Goal: Task Accomplishment & Management: Manage account settings

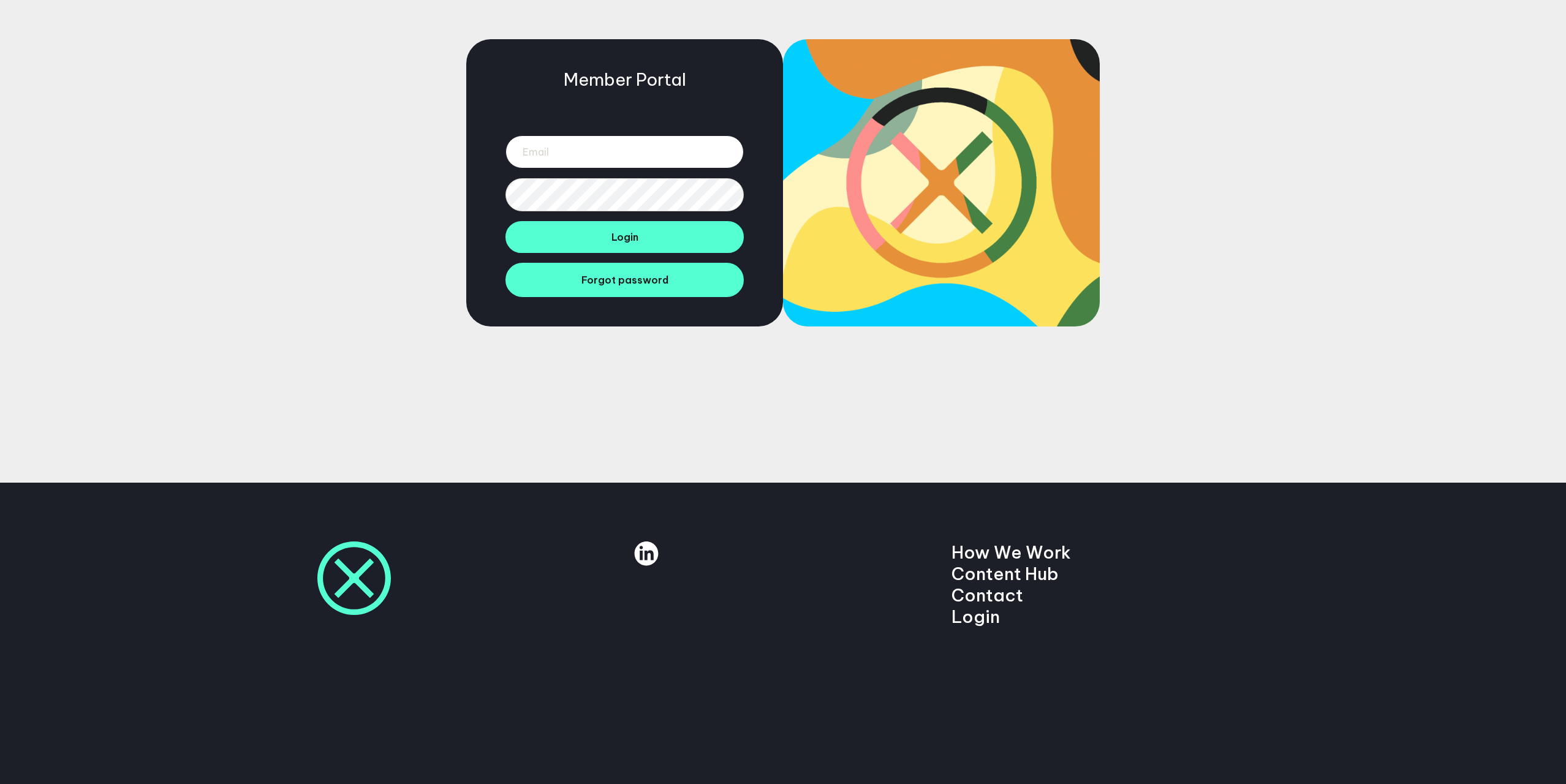
click at [622, 155] on input "email" at bounding box center [625, 152] width 239 height 33
click at [604, 151] on input "email" at bounding box center [625, 152] width 239 height 33
click at [742, 71] on div "Member Portal Login Forgot password" at bounding box center [624, 183] width 317 height 288
click at [608, 135] on input "email" at bounding box center [625, 152] width 239 height 33
click at [1288, 152] on div "Member Portal Login Forgot password" at bounding box center [783, 241] width 1566 height 482
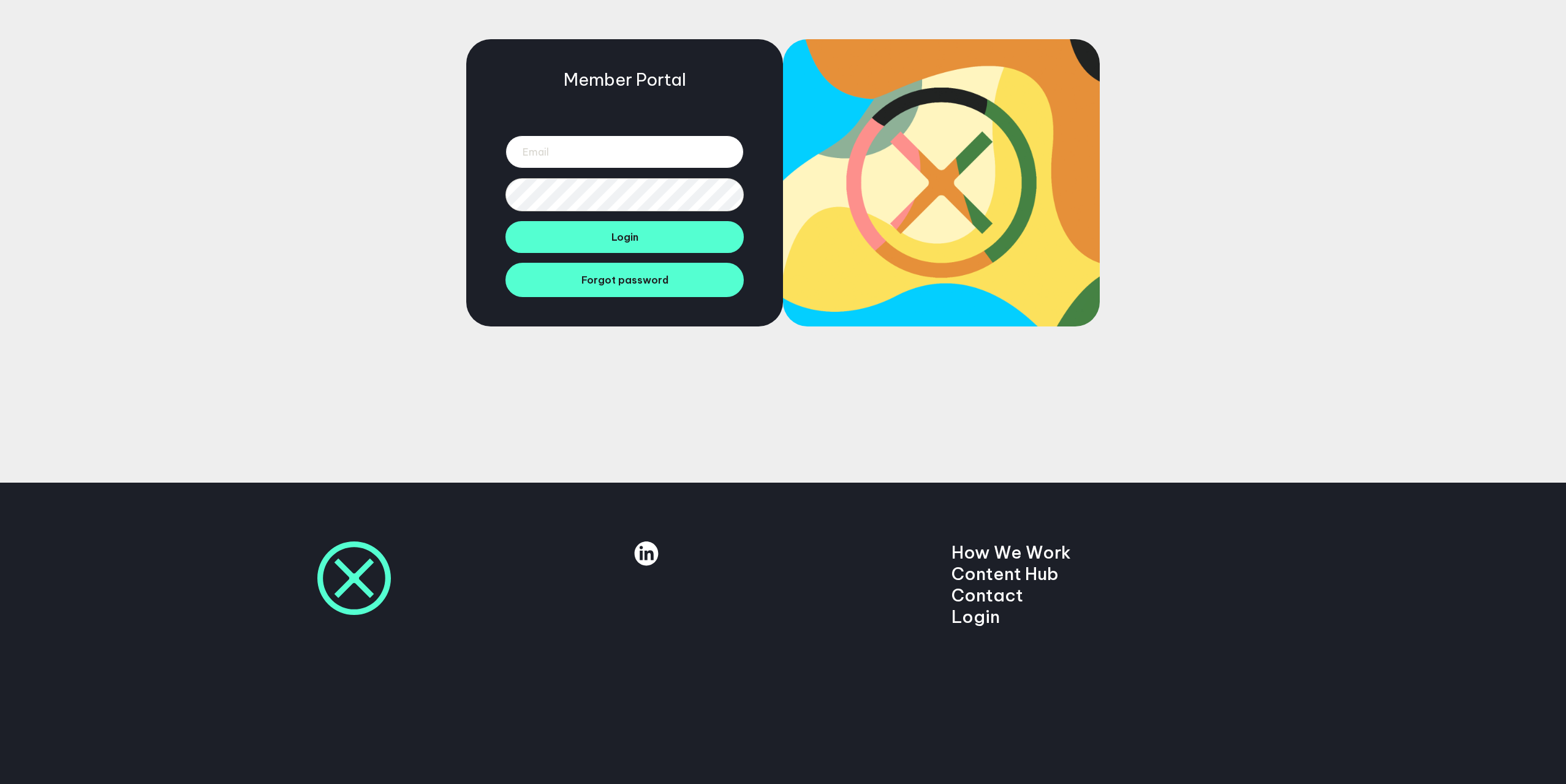
click at [619, 141] on input "email" at bounding box center [625, 152] width 239 height 33
type input "ben@deeson.co.uk"
click at [506, 221] on button "Login" at bounding box center [625, 237] width 239 height 32
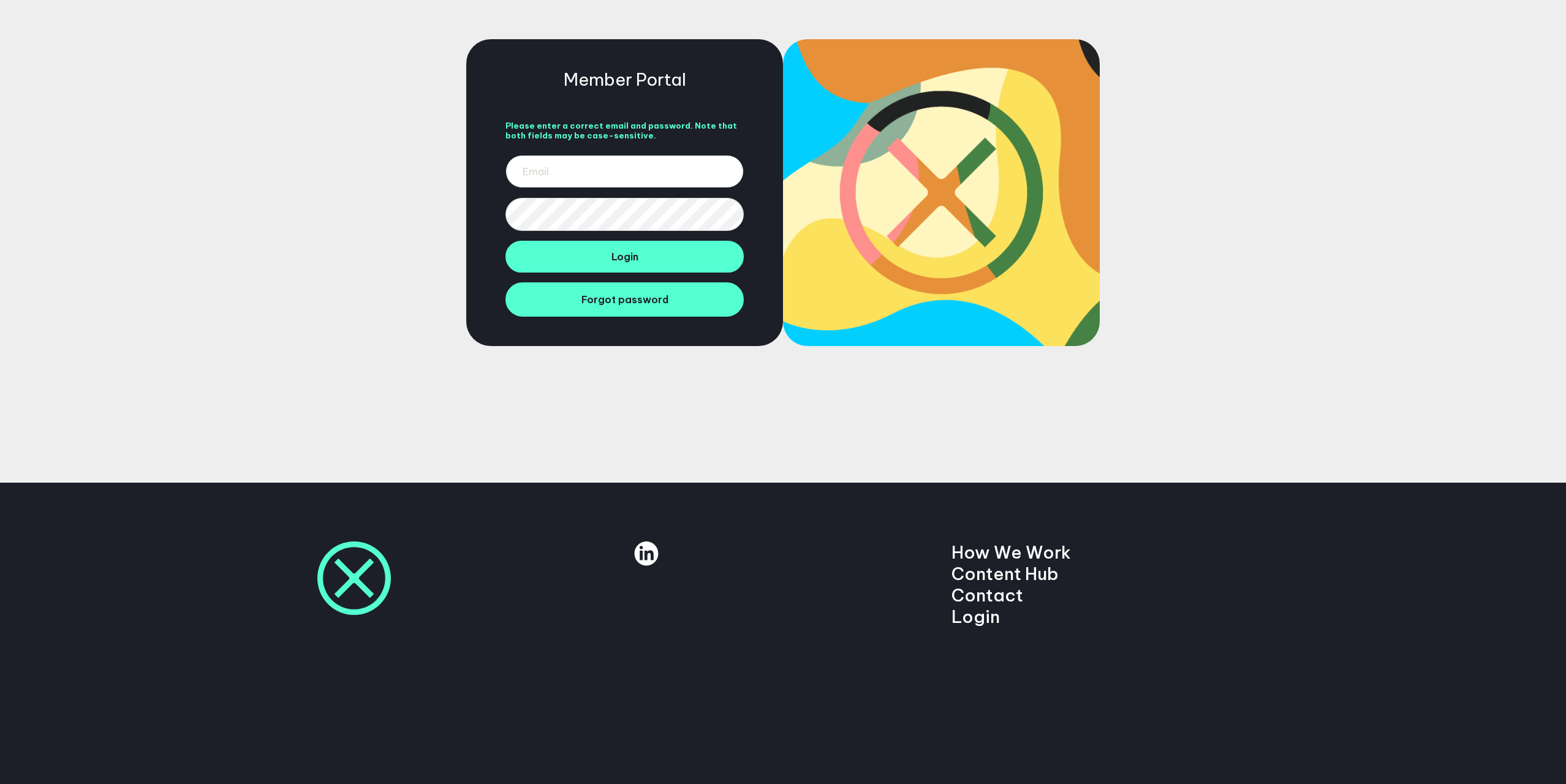
click at [607, 174] on input "email" at bounding box center [625, 172] width 239 height 33
type input "bend@deeson.co.uk"
click at [506, 240] on button "Login" at bounding box center [625, 256] width 239 height 32
click at [1191, 213] on div "Member Portal Please enter a correct email and password. Note that both fields …" at bounding box center [783, 241] width 1566 height 482
click at [577, 167] on input "email" at bounding box center [625, 172] width 239 height 33
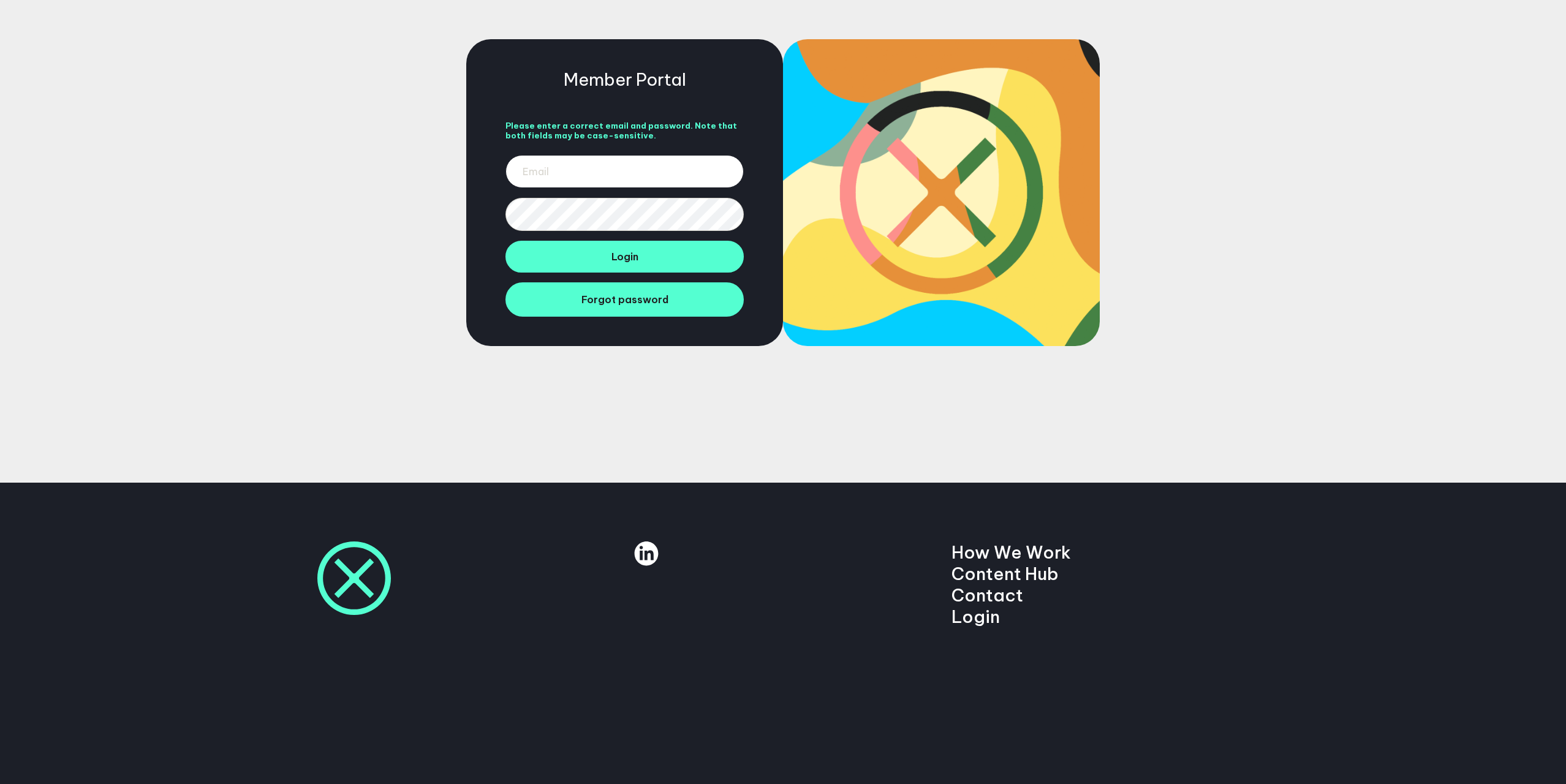
type input "bend@deeson.co.uk"
click at [632, 304] on span "Forgot password" at bounding box center [625, 299] width 87 height 12
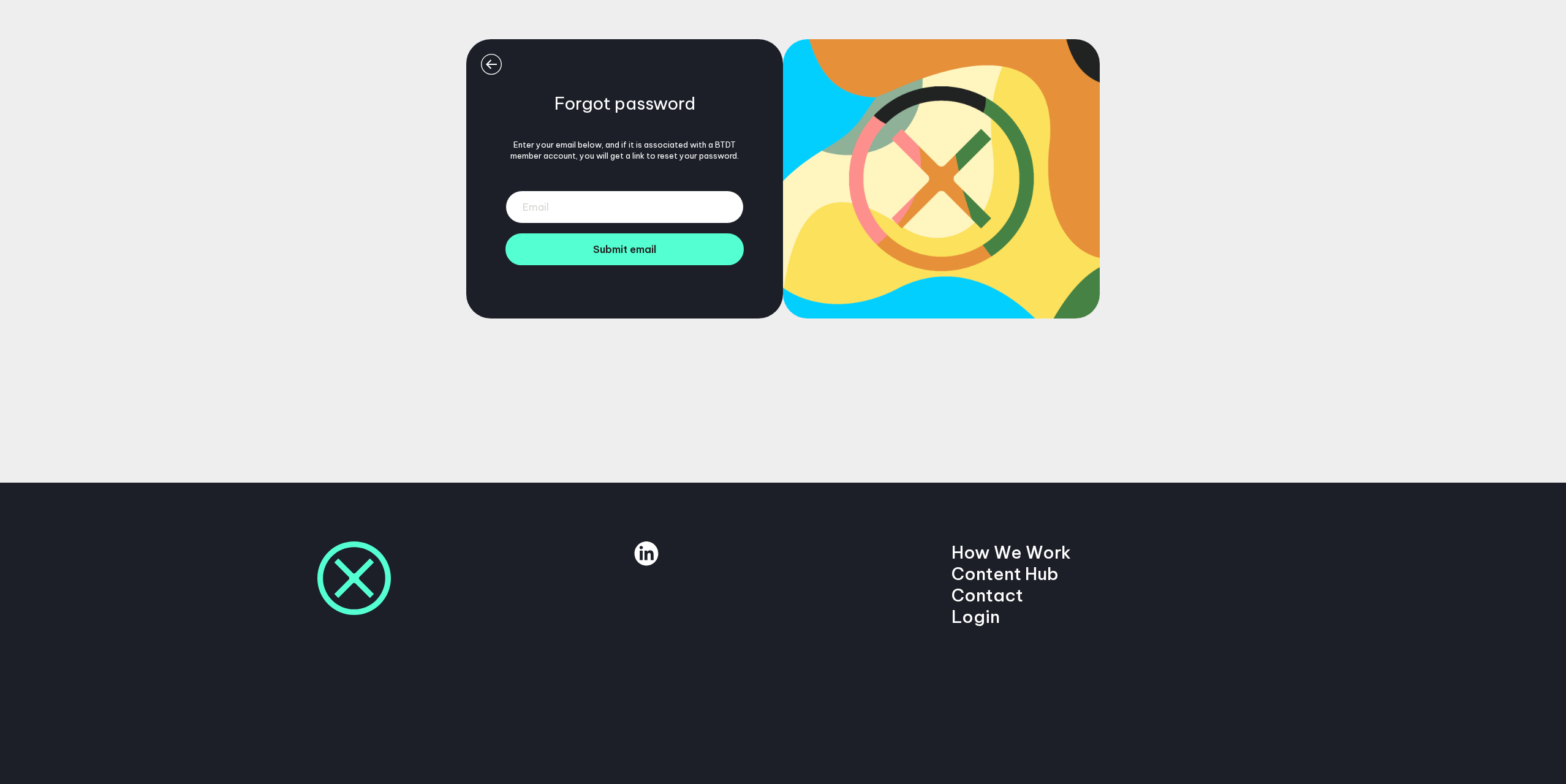
click at [627, 204] on input "email" at bounding box center [625, 207] width 239 height 33
type input "bend@deeson.co.uk"
click at [632, 251] on span "Submit email" at bounding box center [625, 249] width 63 height 12
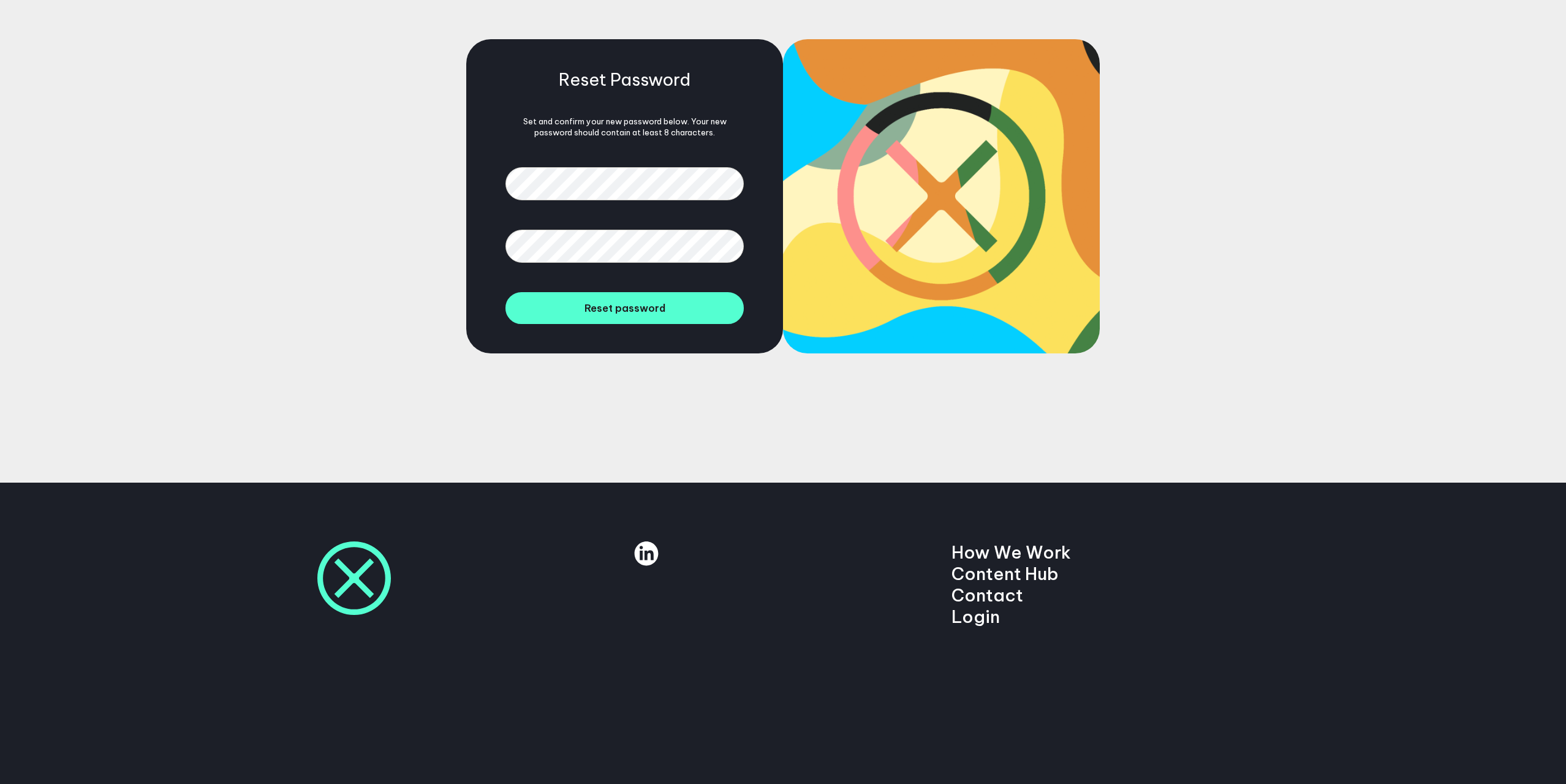
click at [1168, 215] on div "Reset Password Set and confirm your new password below. Your new password shoul…" at bounding box center [783, 241] width 1566 height 482
click at [506, 292] on button "Reset password" at bounding box center [625, 308] width 239 height 32
click at [630, 309] on span "Reset password" at bounding box center [625, 307] width 81 height 12
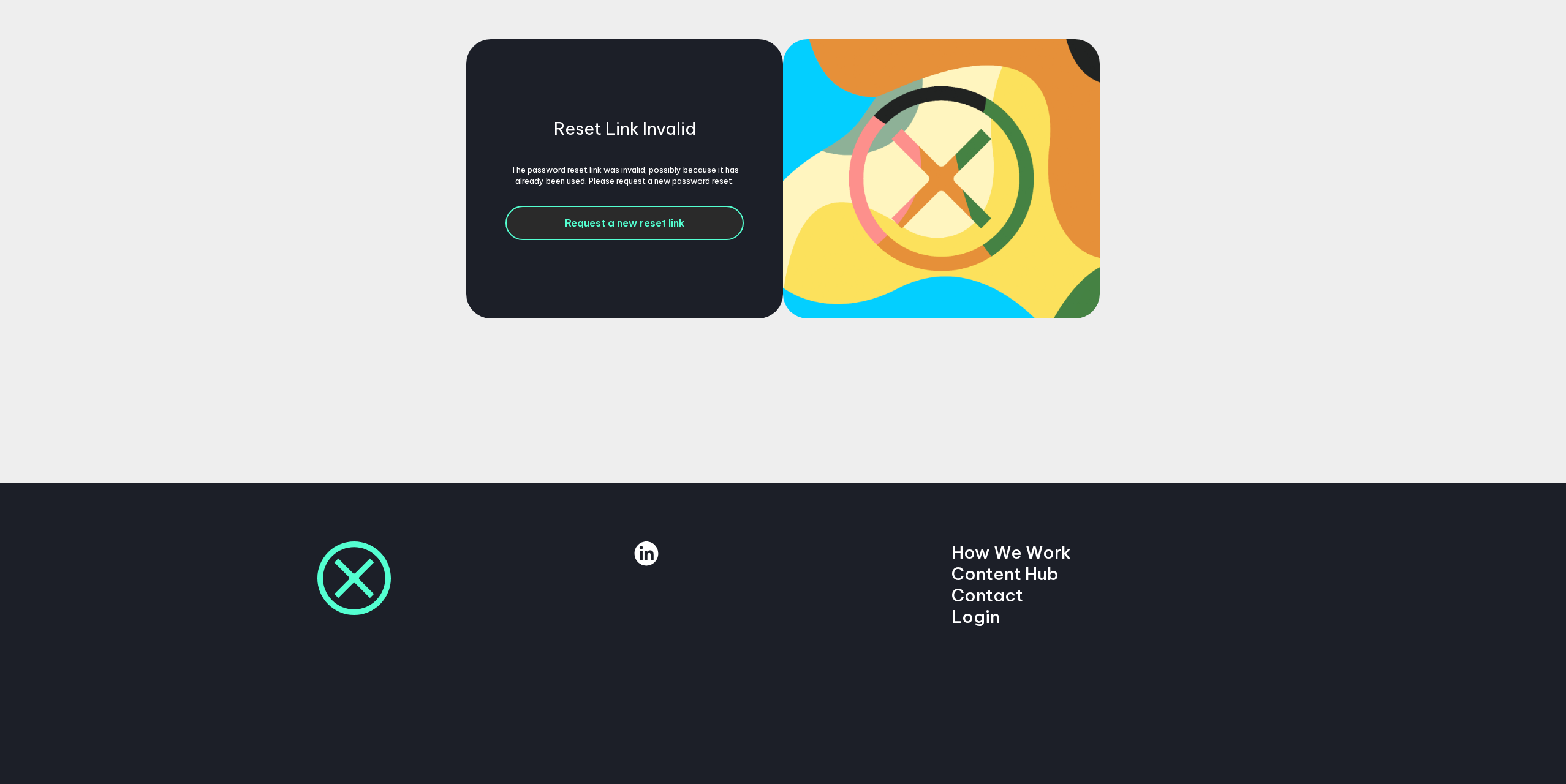
click at [628, 224] on span "Request a new reset link" at bounding box center [625, 223] width 120 height 12
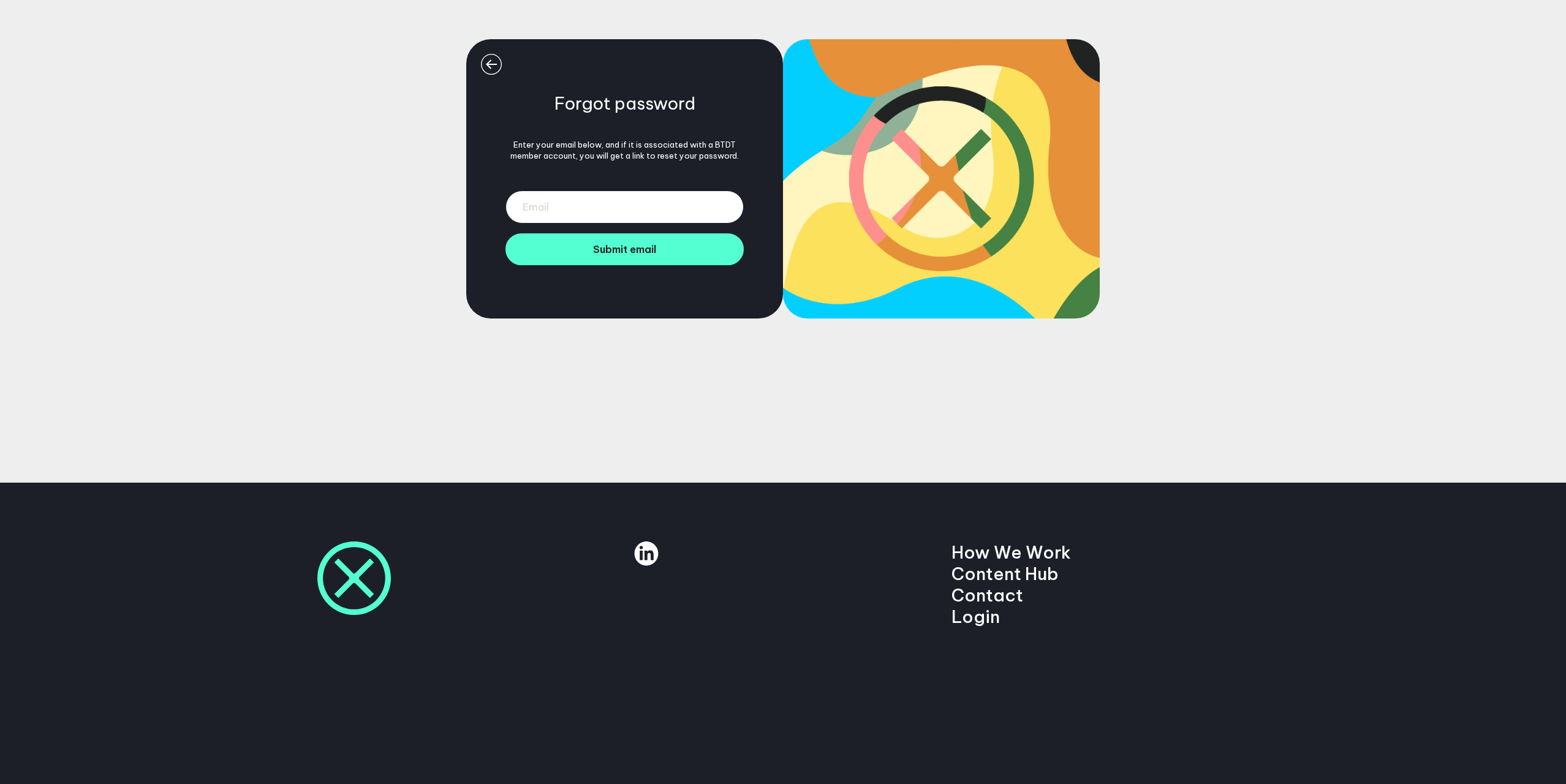
click at [620, 210] on input "email" at bounding box center [625, 207] width 239 height 33
type input "bend@deeson.co.uk"
click at [617, 257] on button "Submit email" at bounding box center [625, 250] width 239 height 32
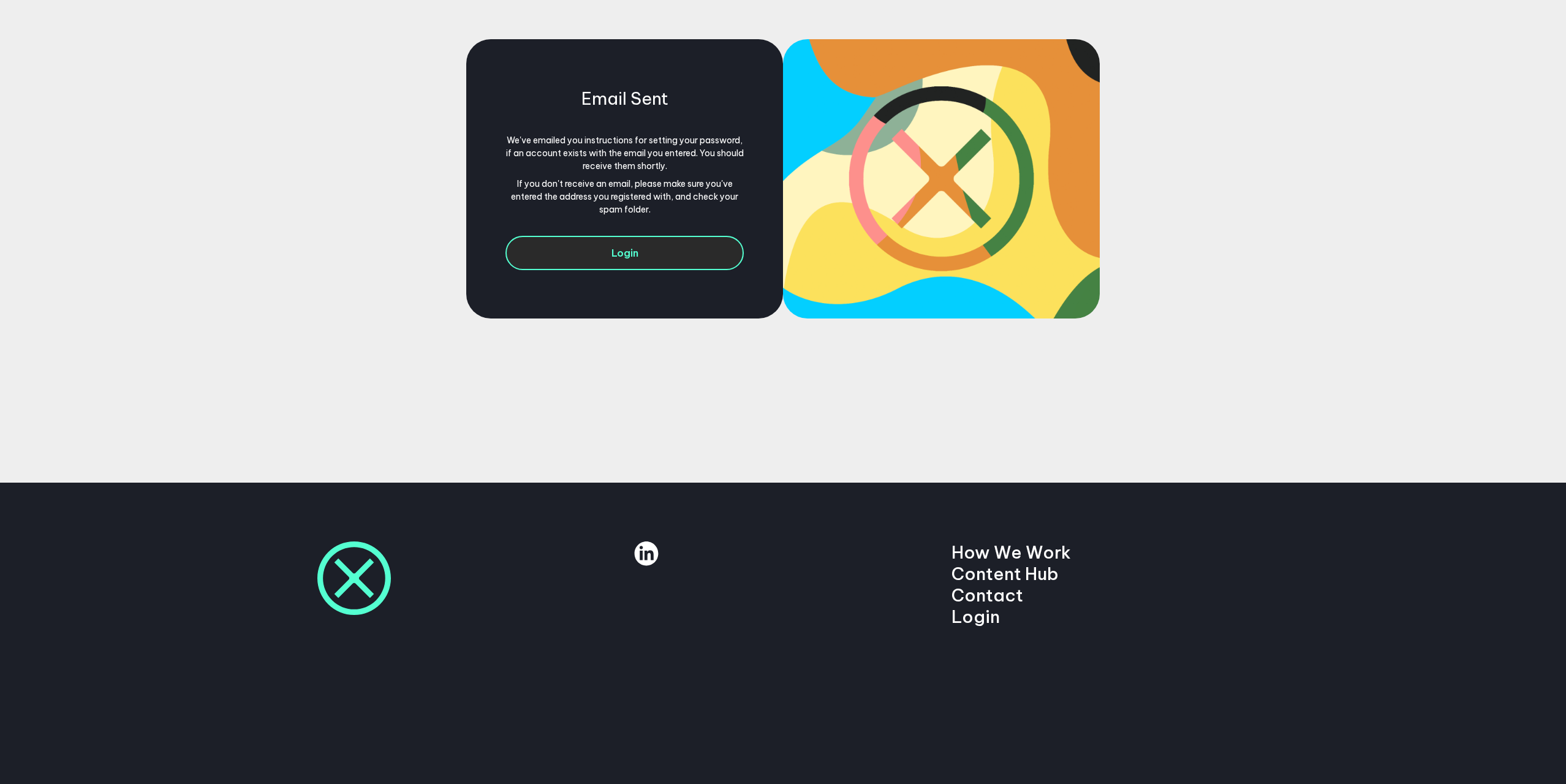
click at [625, 256] on span "Login" at bounding box center [625, 252] width 27 height 12
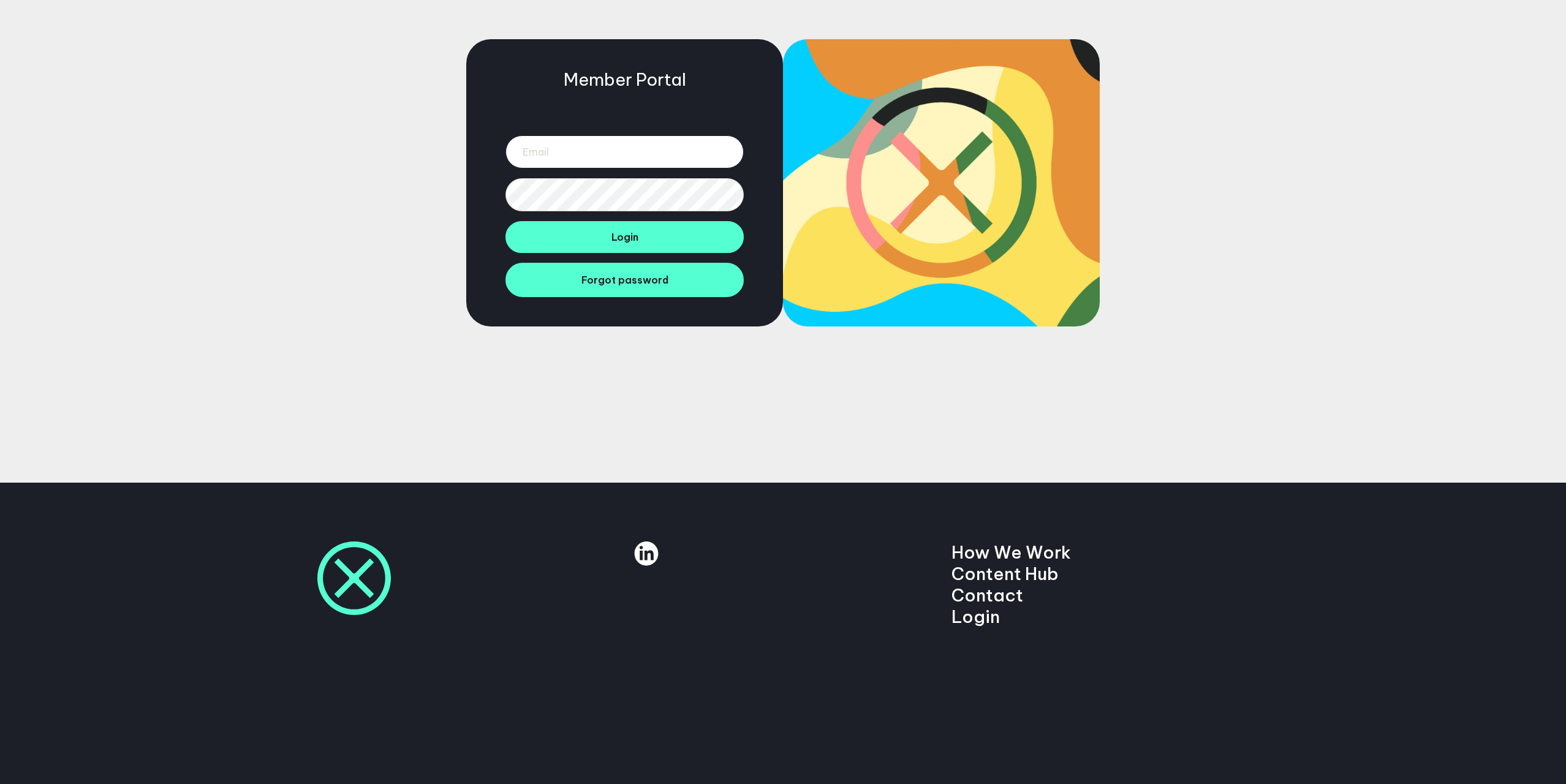
click at [598, 142] on input "email" at bounding box center [625, 152] width 239 height 33
type input "7"
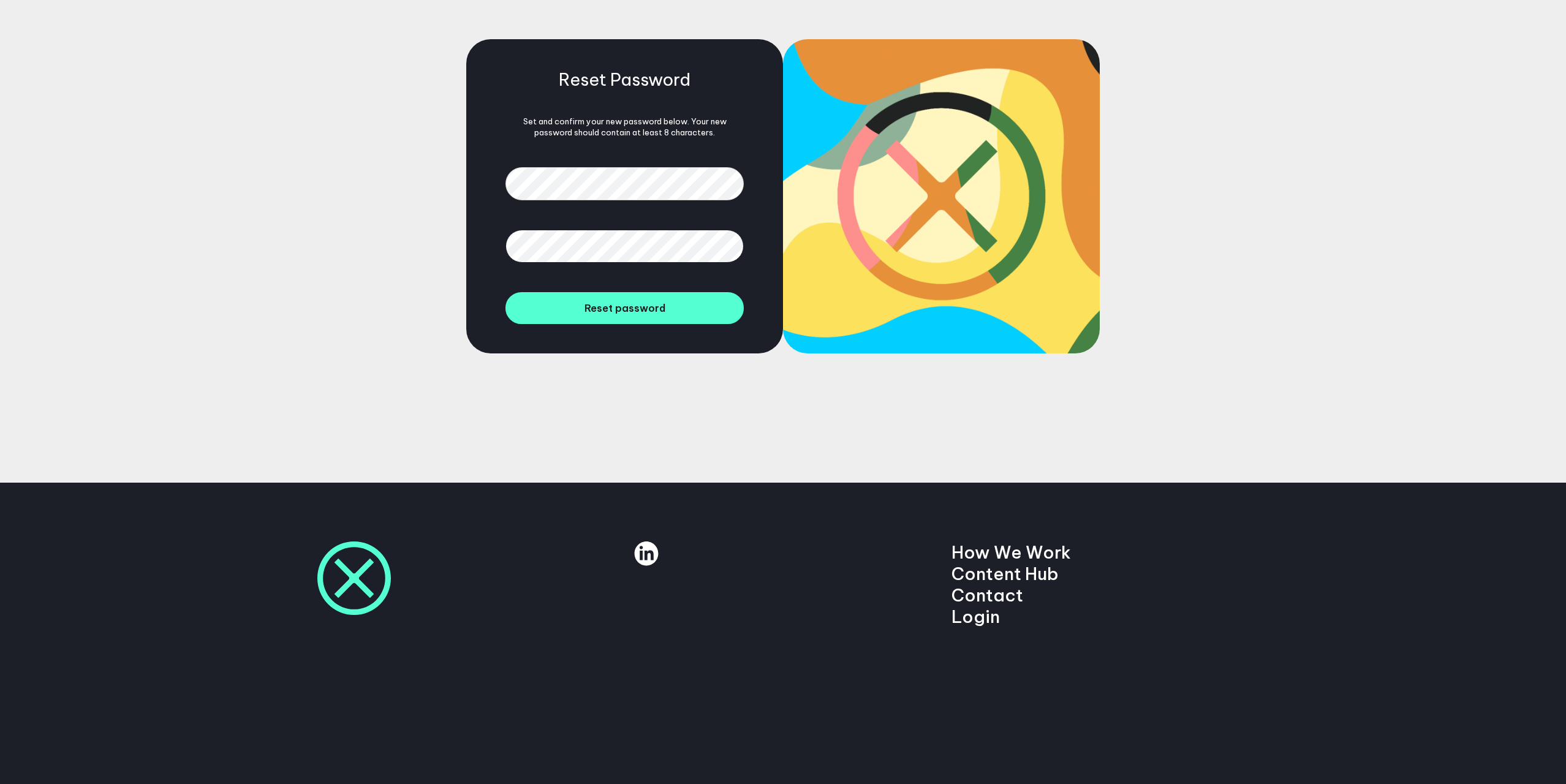
click at [506, 292] on button "Reset password" at bounding box center [625, 308] width 239 height 32
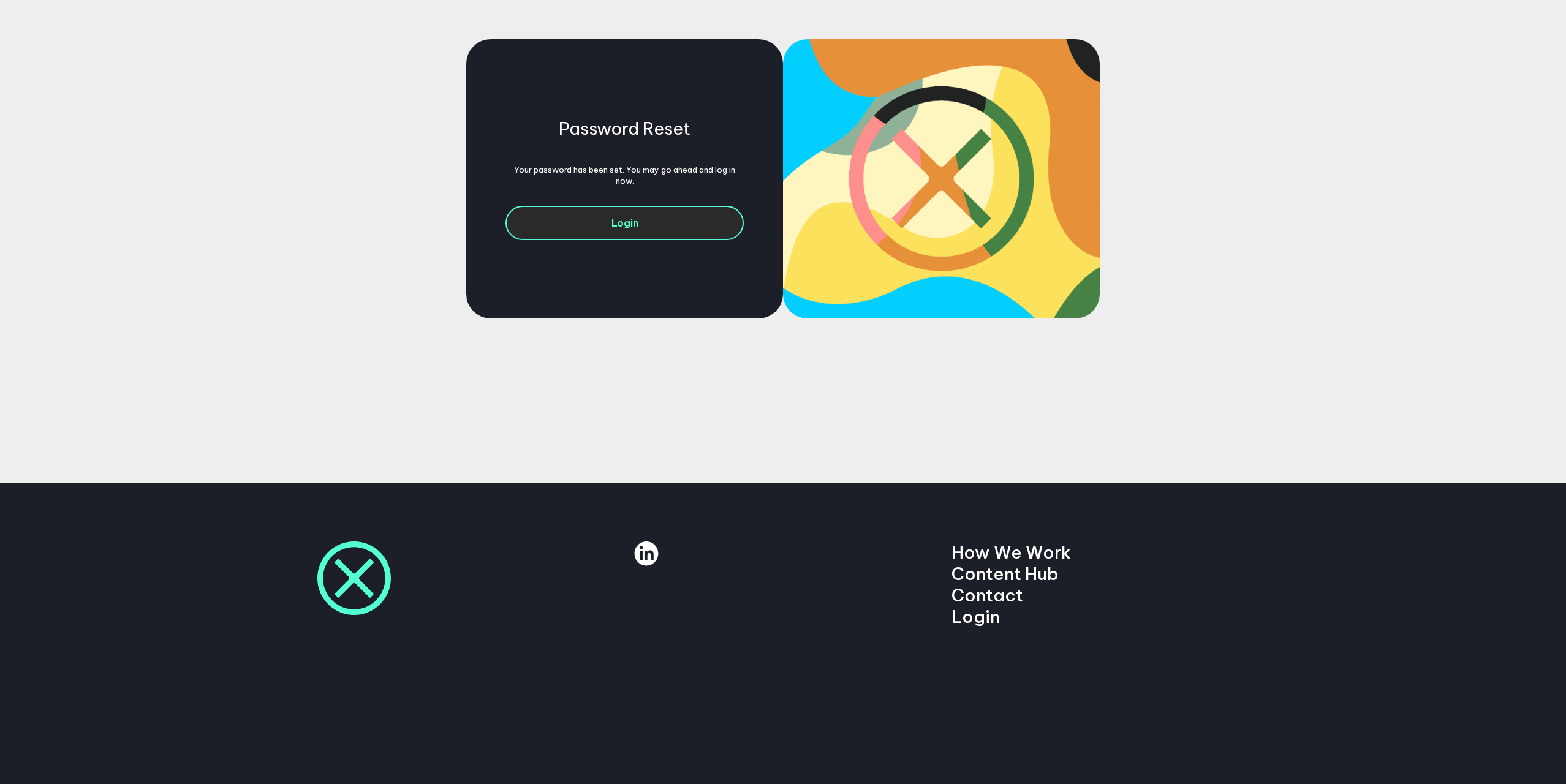
click at [659, 223] on link "Login" at bounding box center [625, 223] width 239 height 34
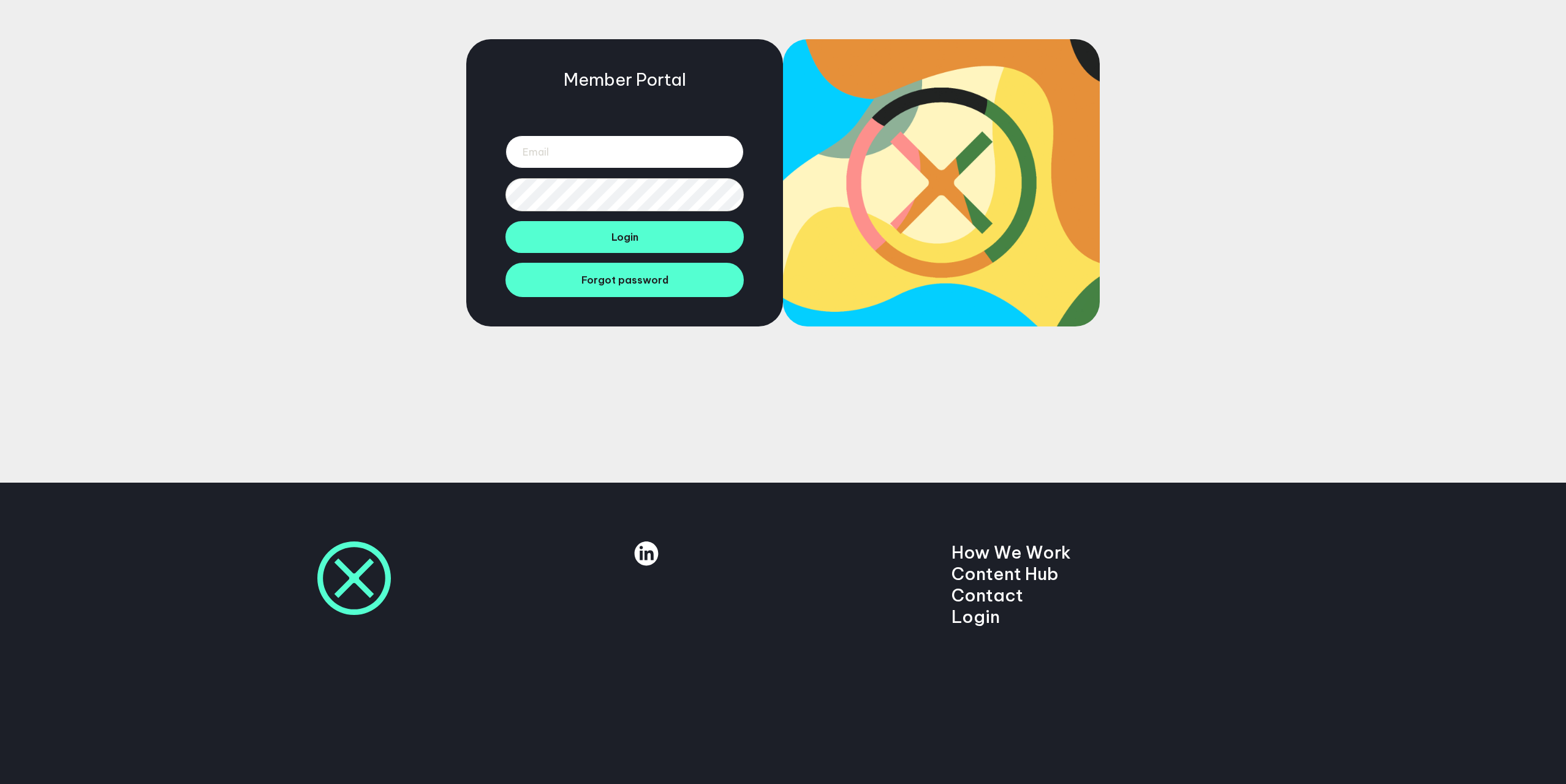
click at [633, 158] on input "email" at bounding box center [625, 152] width 239 height 33
type input "bend@deeson.co.uk"
click at [506, 221] on button "Login" at bounding box center [625, 237] width 239 height 32
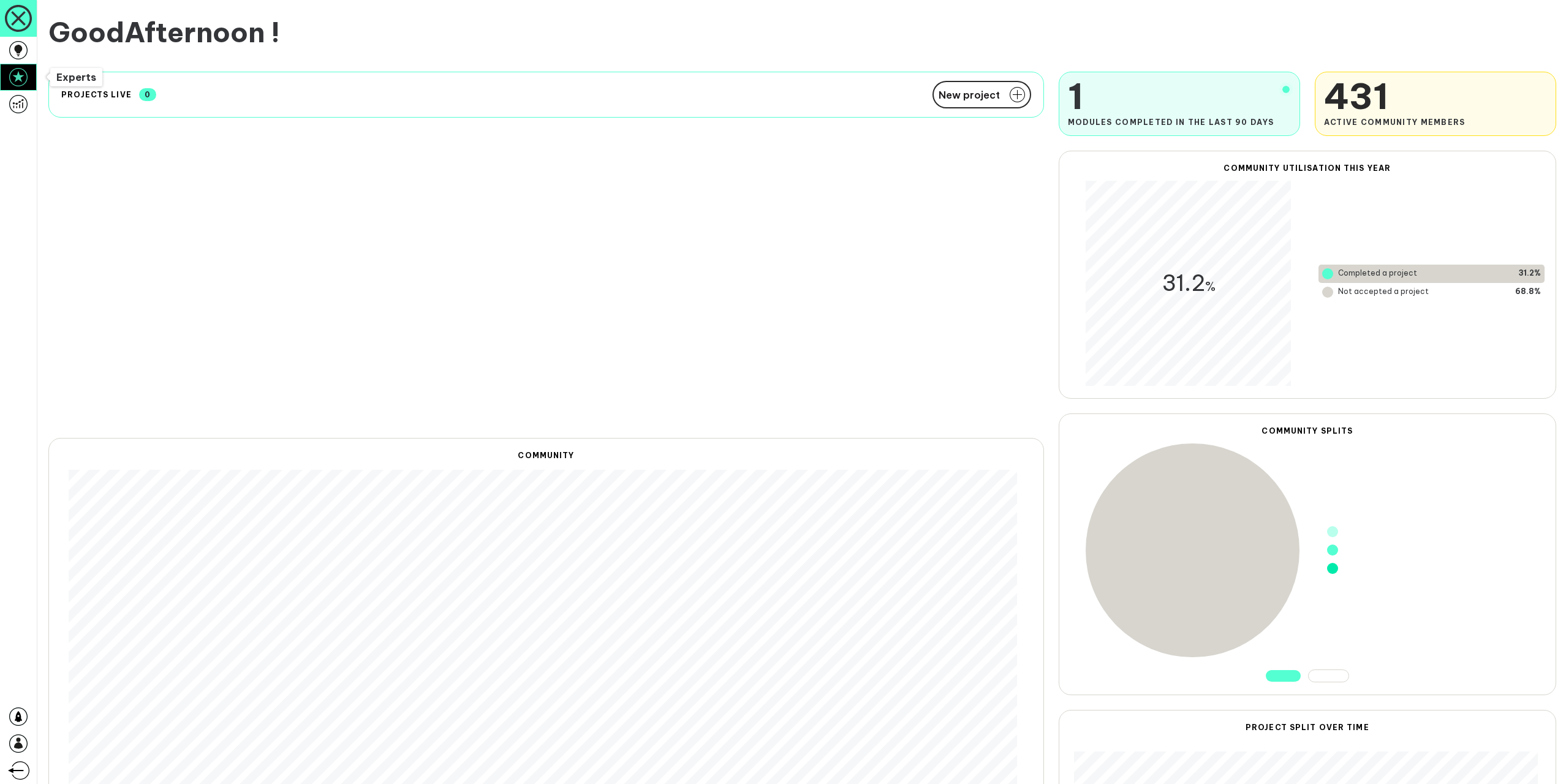
click at [16, 71] on icon at bounding box center [19, 77] width 19 height 19
